Goal: Task Accomplishment & Management: Manage account settings

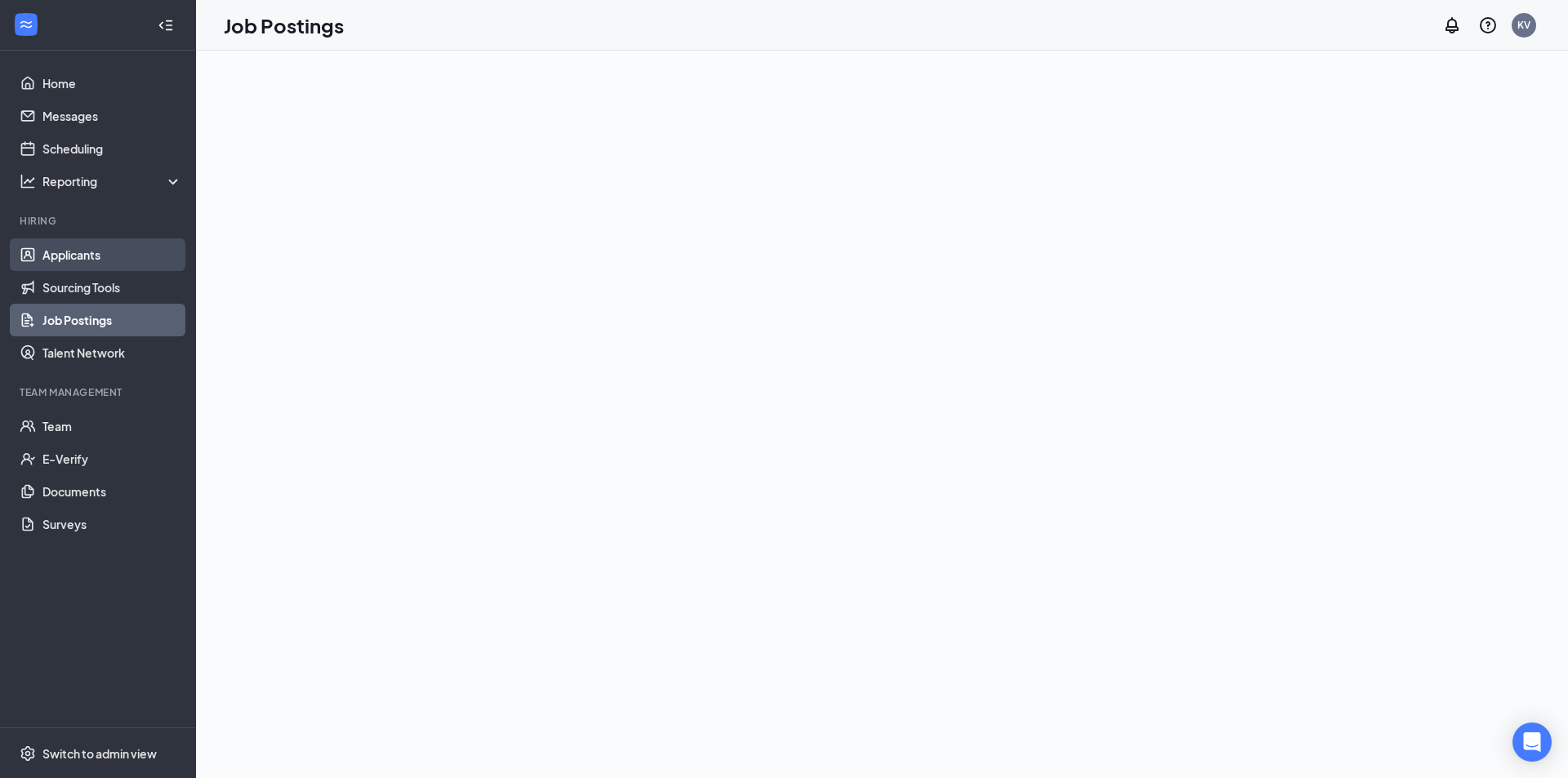
click at [60, 265] on link "Applicants" at bounding box center [112, 255] width 139 height 33
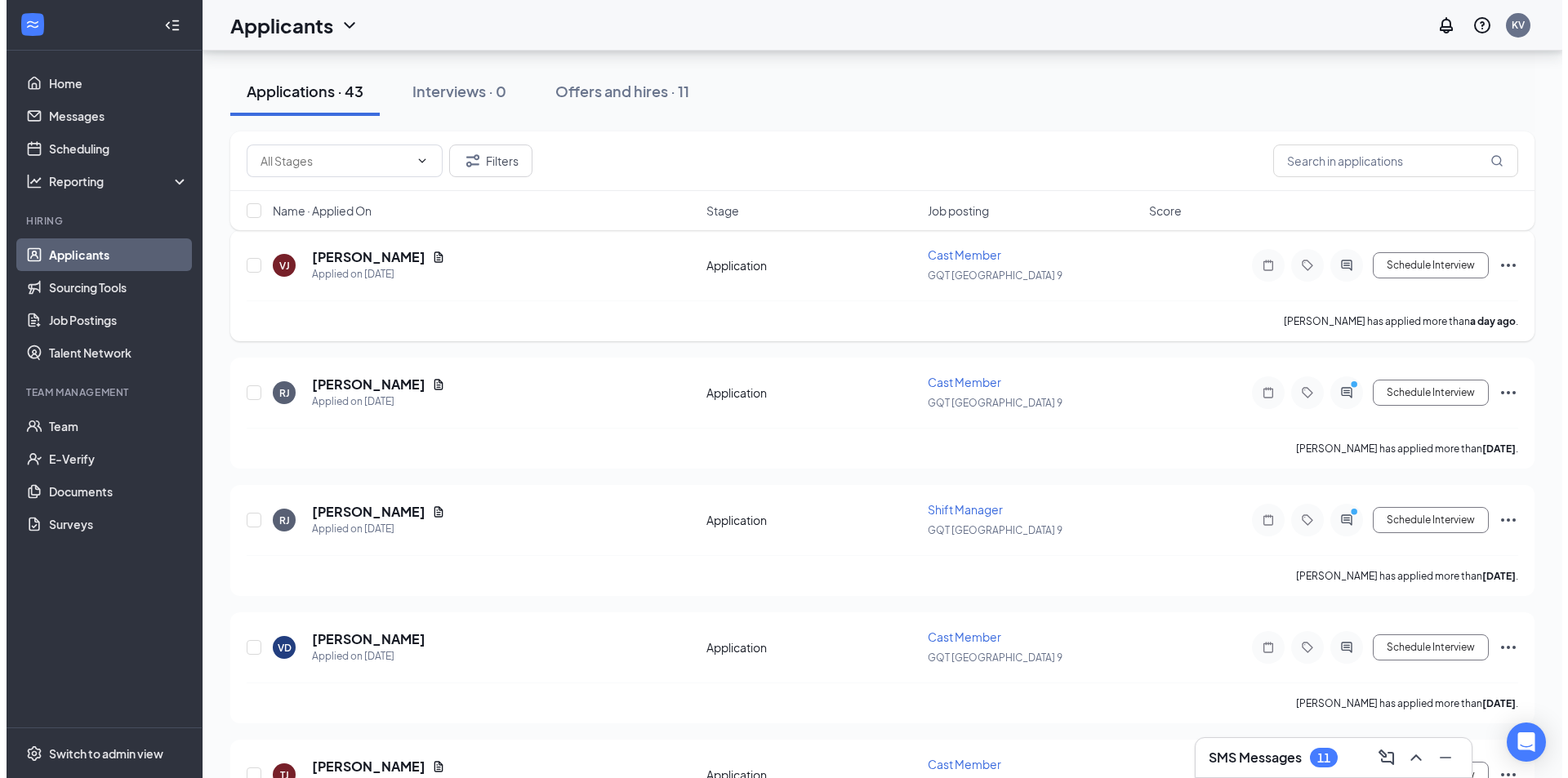
scroll to position [163, 0]
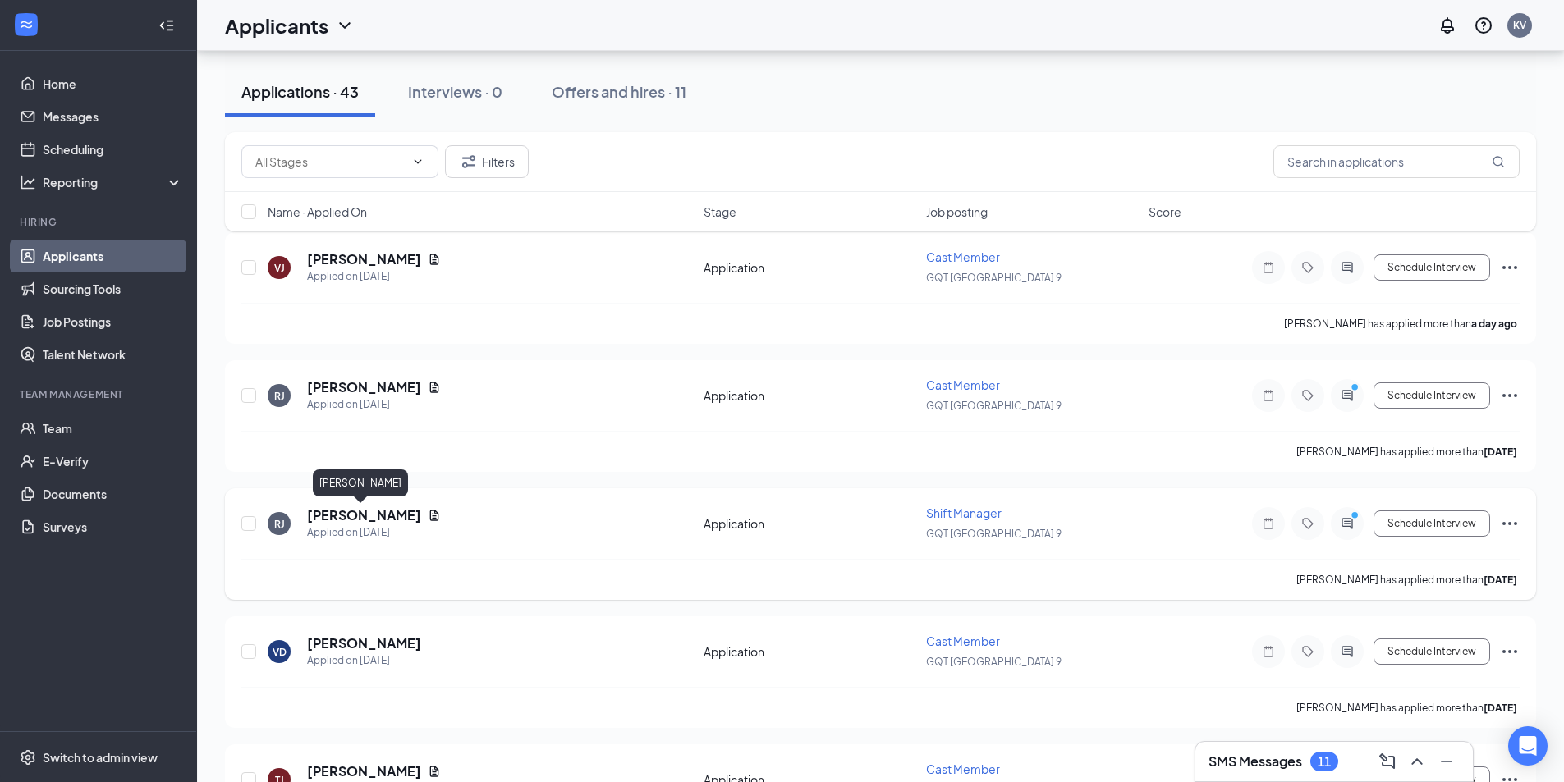
click at [380, 515] on h5 "[PERSON_NAME]" at bounding box center [364, 515] width 114 height 18
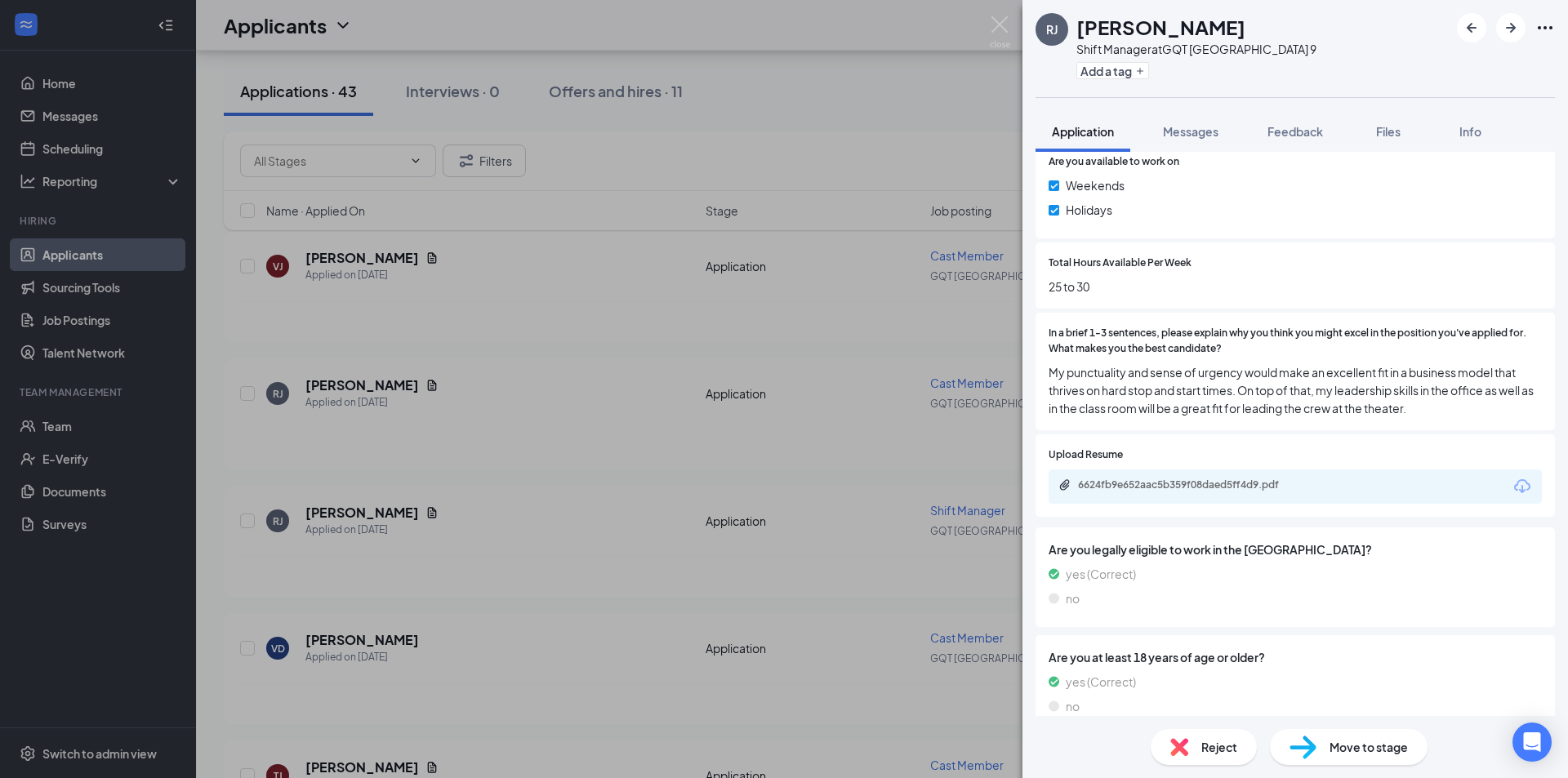
scroll to position [930, 0]
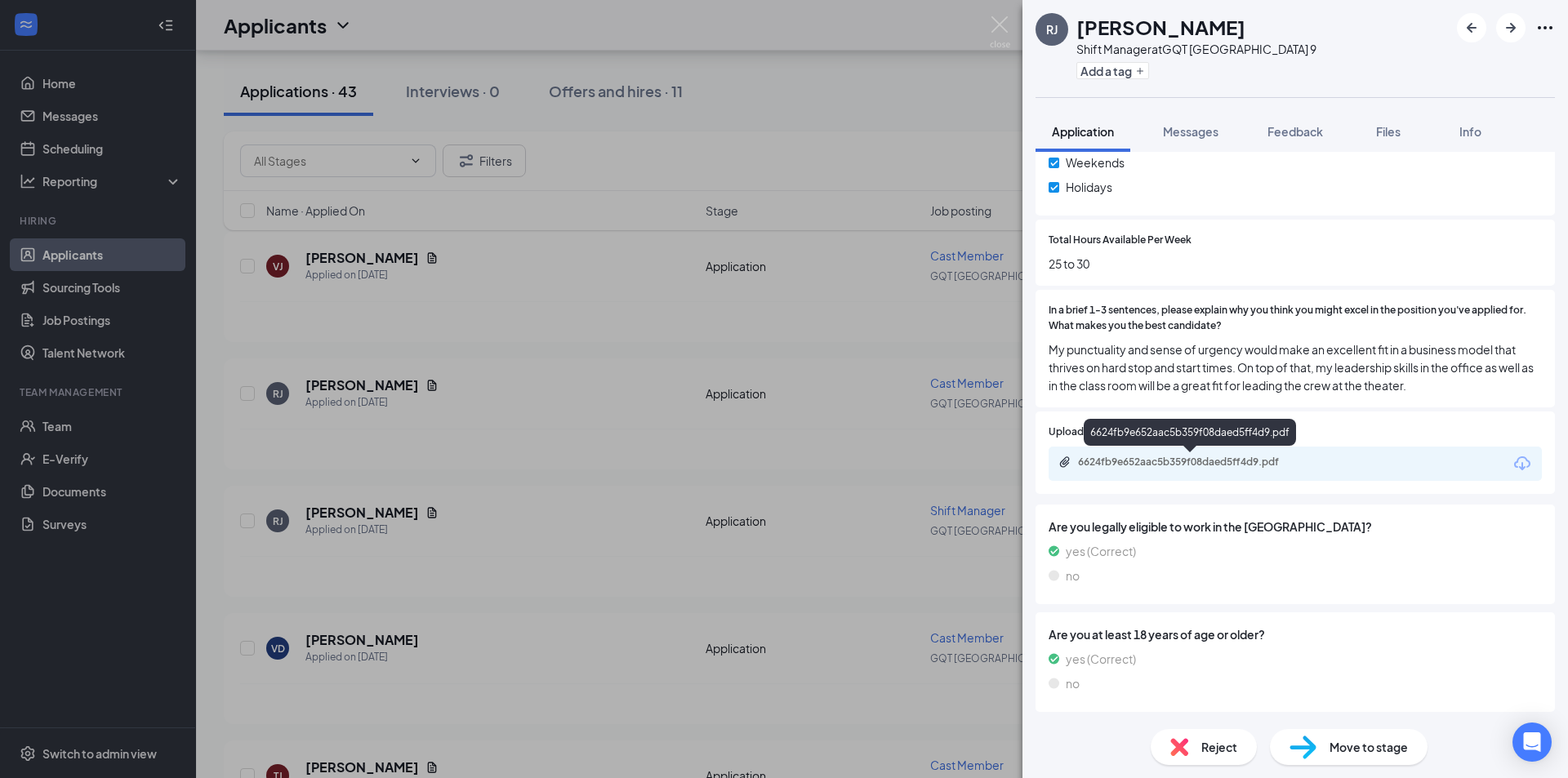
click at [1200, 459] on div "6624fb9e652aac5b359f08daed5ff4d9.pdf" at bounding box center [1192, 462] width 229 height 13
